Goal: Obtain resource: Obtain resource

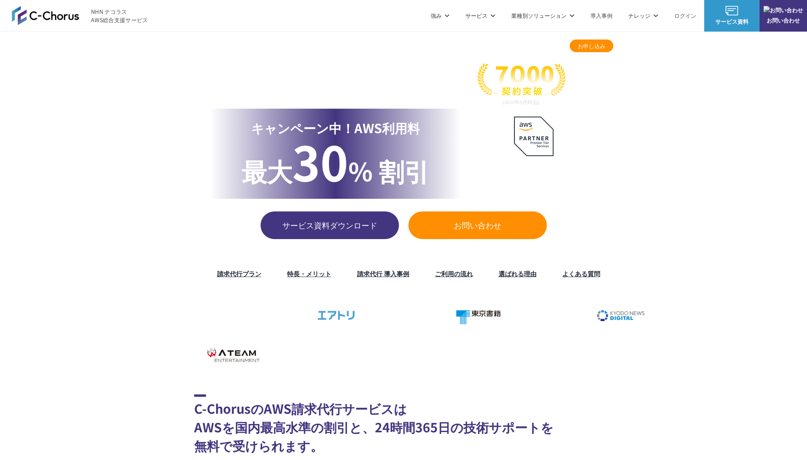
click at [391, 436] on h2 "C-ChorusのAWS請求代行サービスは AWSを国内最高水準の割引と、24時間365日の技術サポートを 無料で受けられます。" at bounding box center [403, 425] width 419 height 61
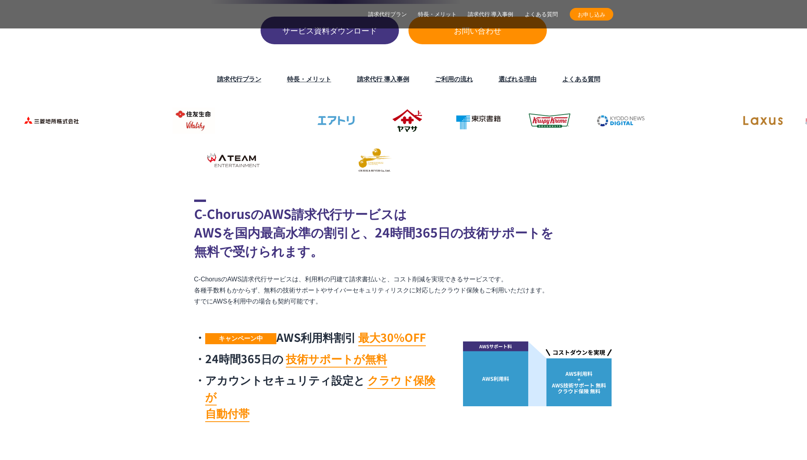
click at [669, 265] on section "C-ChorusのAWS請求代行サービスは AWSを国内最高水準の割引と、24時間365日の技術サポートを 無料で受けられます。 C-ChorusのAWS請求…" at bounding box center [403, 313] width 807 height 227
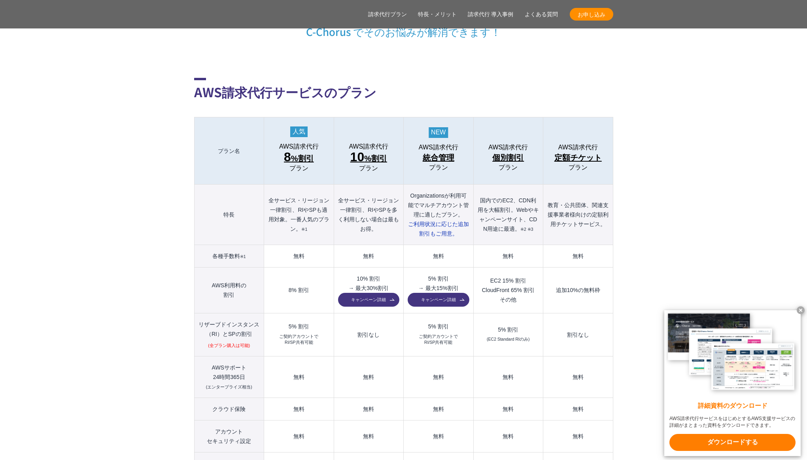
scroll to position [976, 0]
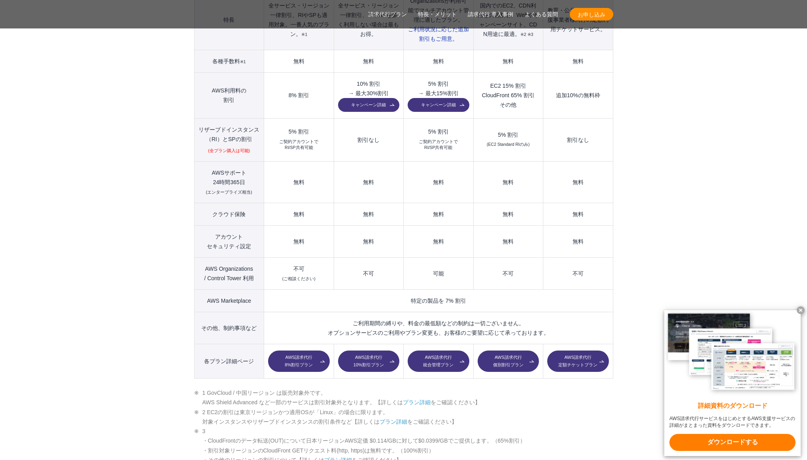
click at [135, 248] on section "AWS請求代行サービスのプラン 多様なニーズに対応したオススメのプラン プラン名 AWS請求代行 8 %割引 プラン AWS請求代行 10 %割引 プラン A…" at bounding box center [403, 446] width 807 height 1252
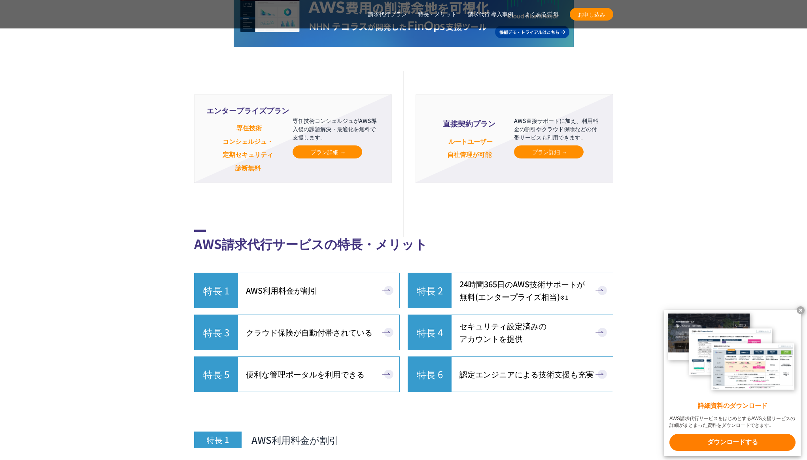
scroll to position [1864, 0]
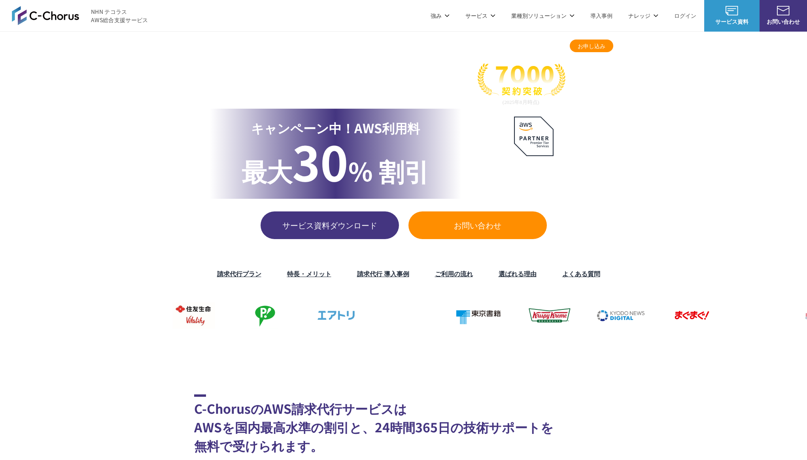
click at [742, 30] on link "サービス資料" at bounding box center [732, 16] width 55 height 32
